Goal: Task Accomplishment & Management: Use online tool/utility

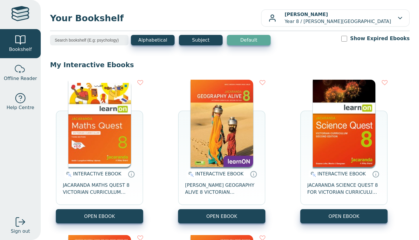
click at [83, 22] on span "Your Bookshelf" at bounding box center [155, 18] width 211 height 13
click at [90, 50] on div "Alphabetical Subject Default Show Expired Ebooks" at bounding box center [229, 44] width 359 height 18
click at [76, 149] on img at bounding box center [99, 123] width 63 height 87
